Goal: Check status: Check status

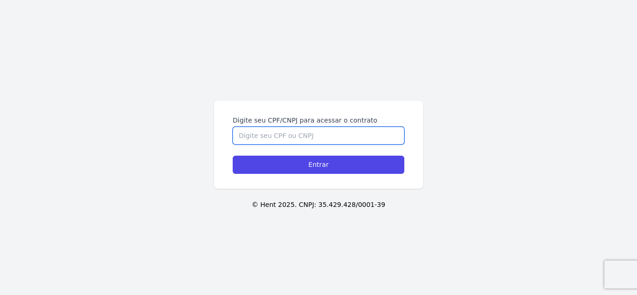
click at [268, 139] on input "Digite seu CPF/CNPJ para acessar o contrato" at bounding box center [319, 136] width 172 height 18
type input "15084208745"
click at [233, 156] on input "Entrar" at bounding box center [319, 165] width 172 height 18
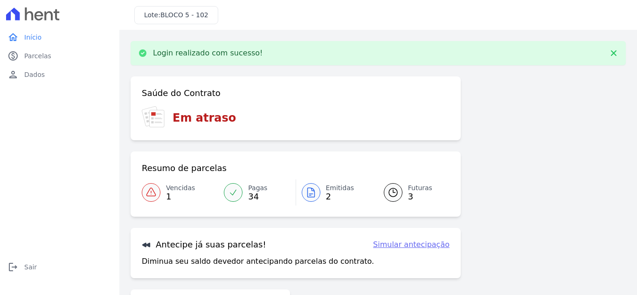
click at [330, 189] on span "Emitidas" at bounding box center [340, 188] width 28 height 10
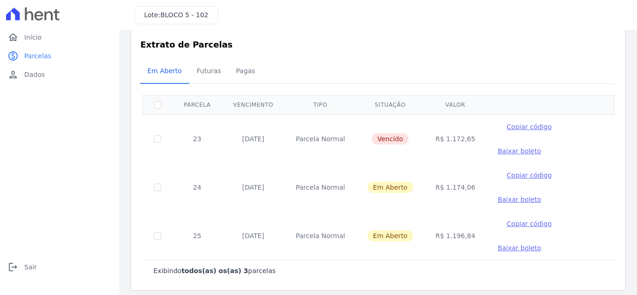
scroll to position [20, 0]
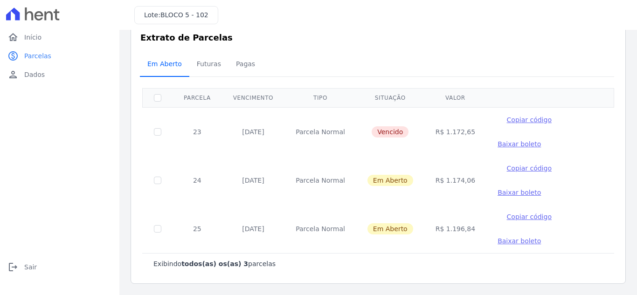
click at [161, 65] on span "Em Aberto" at bounding box center [165, 64] width 46 height 19
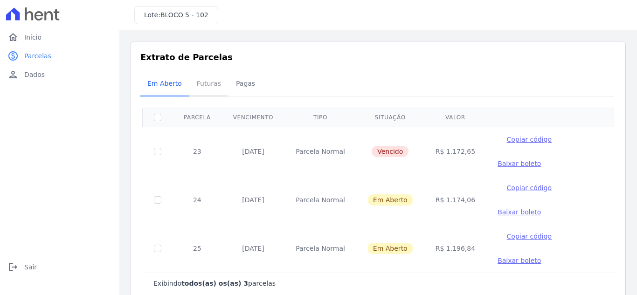
click at [207, 87] on span "Futuras" at bounding box center [208, 83] width 35 height 19
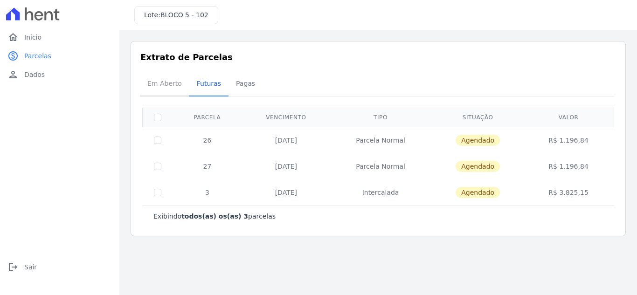
click at [179, 84] on span "Em Aberto" at bounding box center [165, 83] width 46 height 19
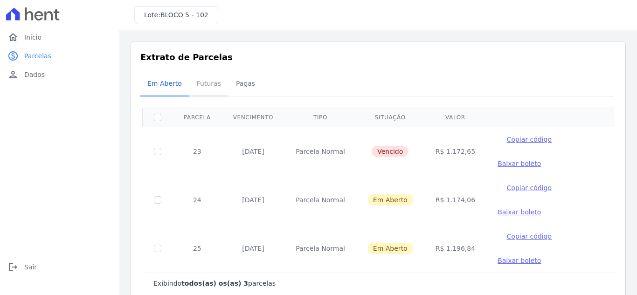
click at [202, 82] on span "Futuras" at bounding box center [208, 83] width 35 height 19
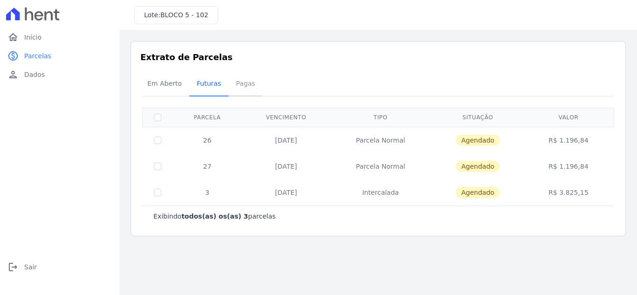
click at [242, 82] on span "Pagas" at bounding box center [245, 83] width 30 height 19
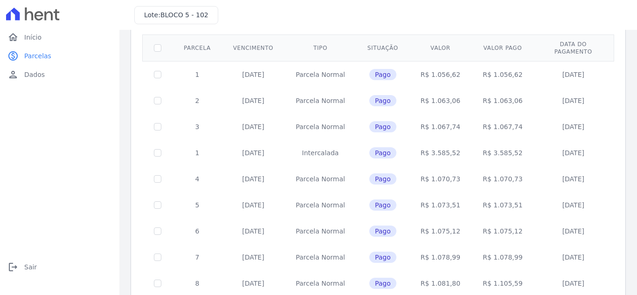
scroll to position [93, 0]
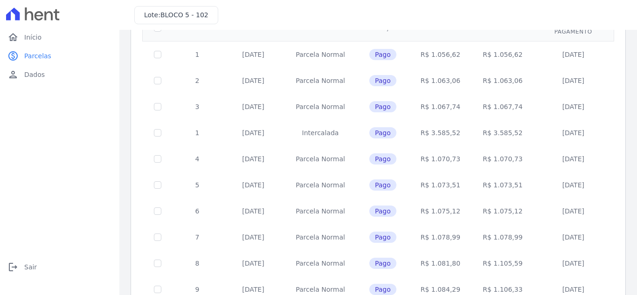
drag, startPoint x: 236, startPoint y: 257, endPoint x: 258, endPoint y: 257, distance: 21.9
click at [258, 257] on td "[DATE]" at bounding box center [253, 263] width 62 height 26
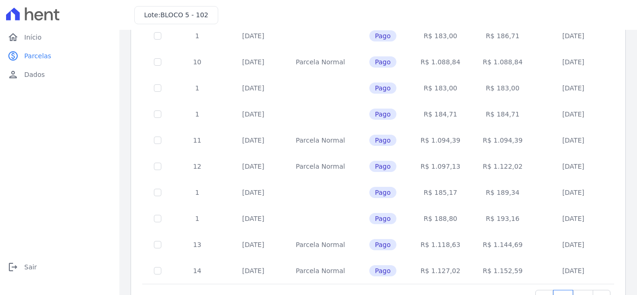
scroll to position [408, 0]
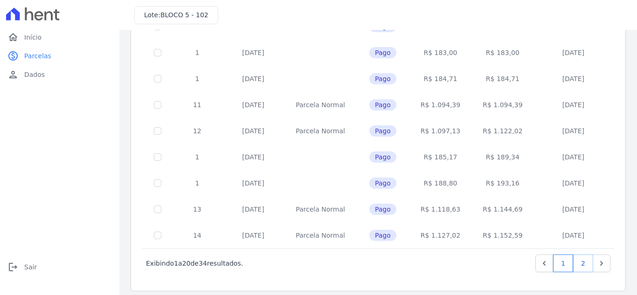
click at [573, 255] on link "2" at bounding box center [583, 263] width 20 height 18
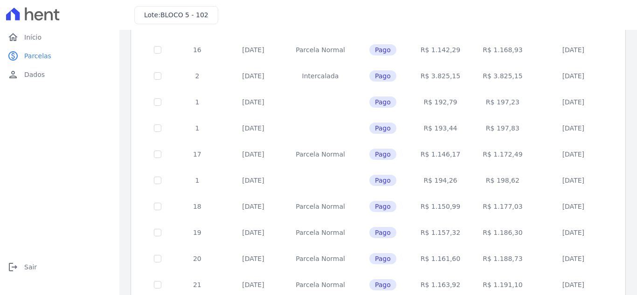
scroll to position [186, 0]
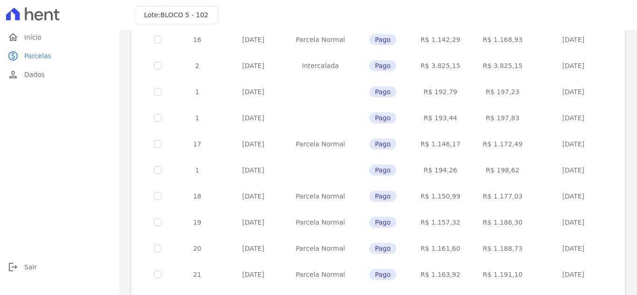
drag, startPoint x: 565, startPoint y: 245, endPoint x: 605, endPoint y: 239, distance: 40.1
click at [605, 239] on td "[DATE]" at bounding box center [573, 248] width 79 height 26
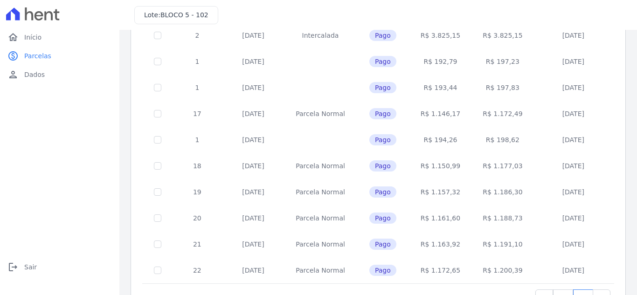
scroll to position [233, 0]
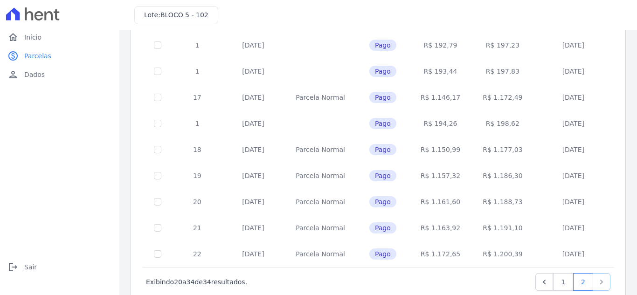
click at [597, 277] on icon "Next" at bounding box center [601, 281] width 9 height 9
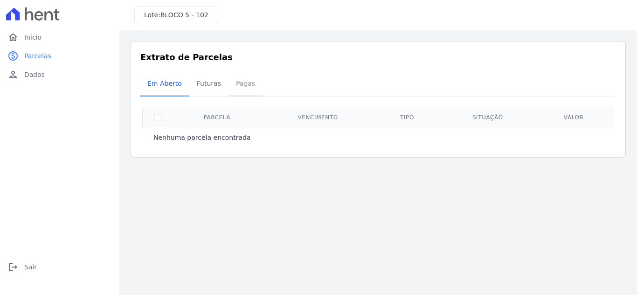
click at [235, 82] on span "Pagas" at bounding box center [245, 83] width 30 height 19
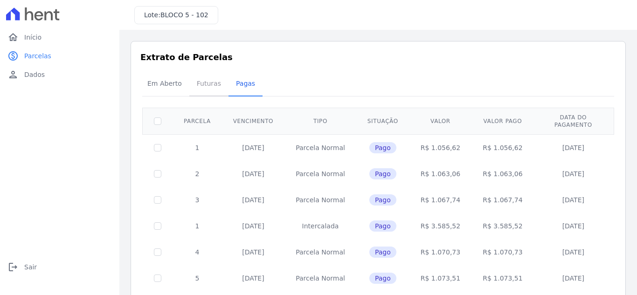
click at [198, 88] on span "Futuras" at bounding box center [208, 83] width 35 height 19
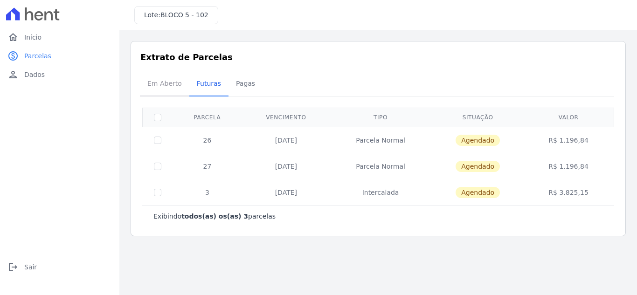
click at [163, 82] on span "Em Aberto" at bounding box center [165, 83] width 46 height 19
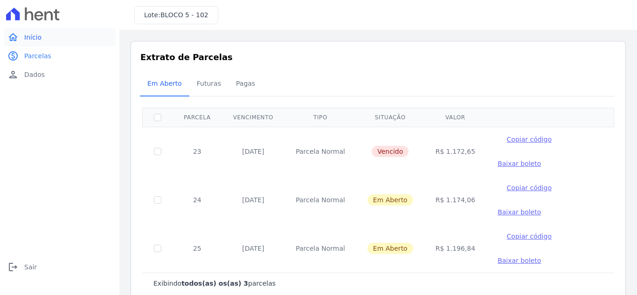
click at [36, 43] on link "home Início" at bounding box center [60, 37] width 112 height 19
